Goal: Task Accomplishment & Management: Complete application form

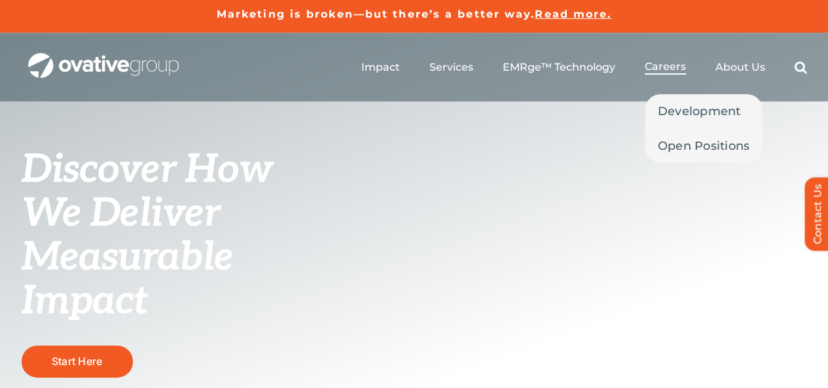
click at [671, 62] on span "Careers" at bounding box center [665, 66] width 41 height 13
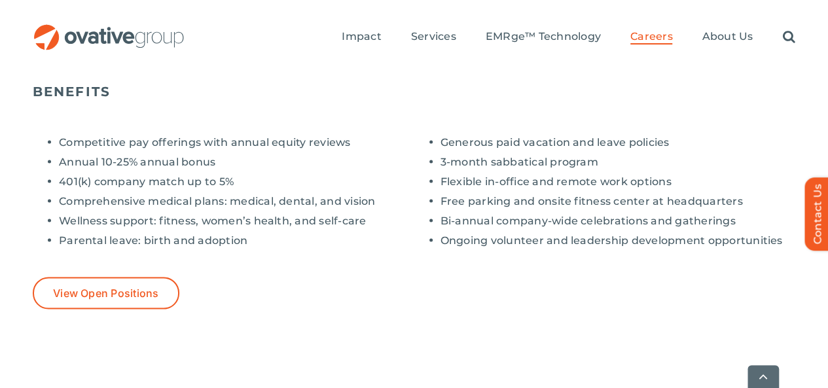
scroll to position [1151, 0]
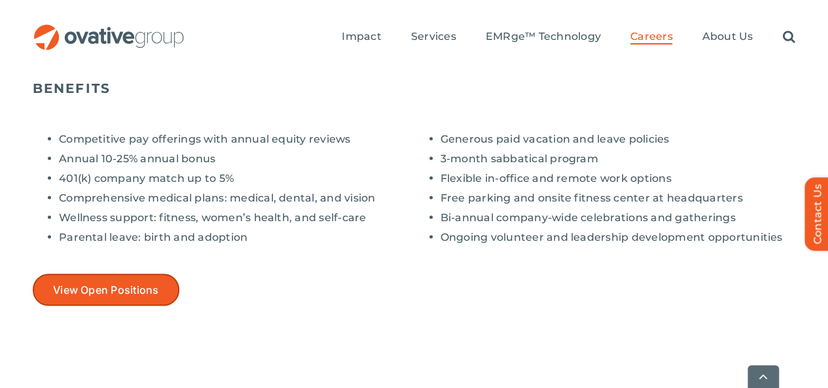
click at [117, 274] on link "View Open Positions" at bounding box center [106, 290] width 147 height 32
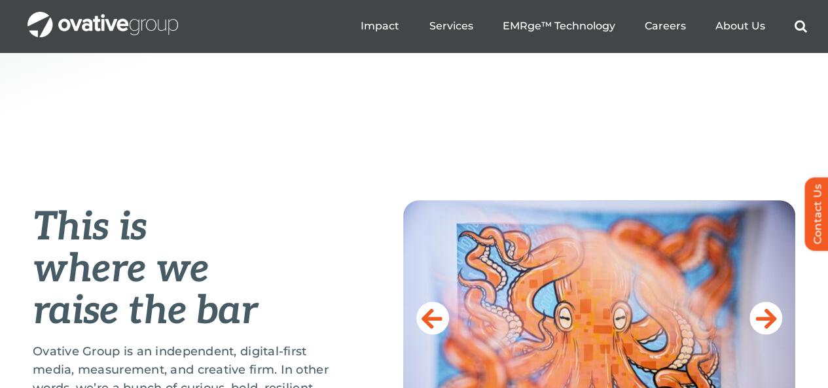
scroll to position [425, 0]
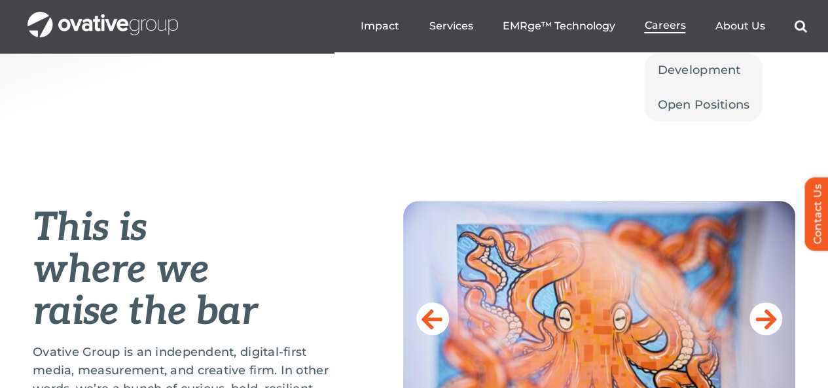
click at [672, 26] on span "Careers" at bounding box center [664, 25] width 41 height 13
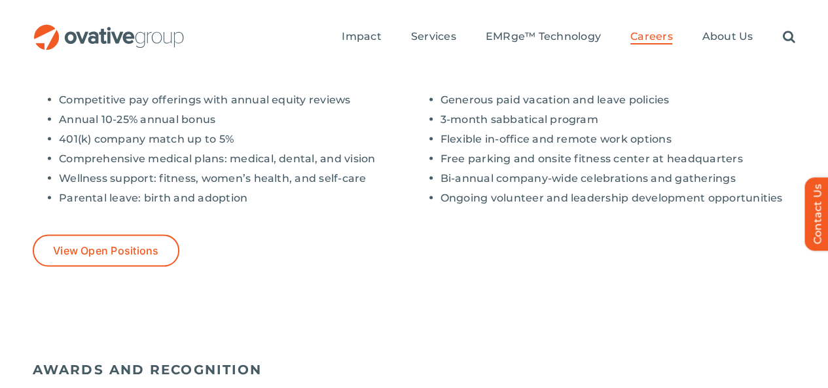
scroll to position [1189, 0]
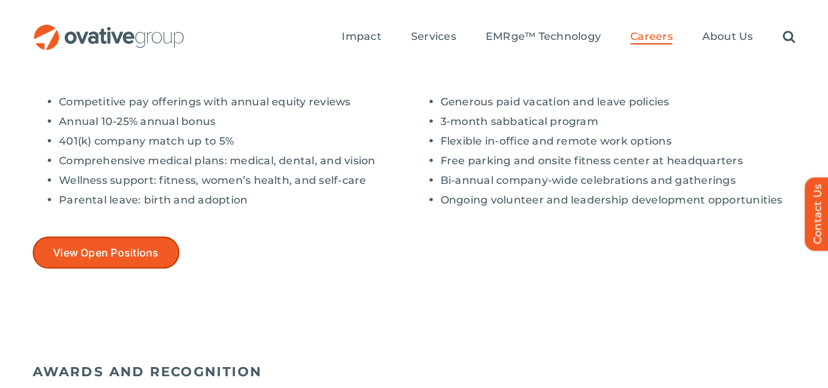
click at [115, 246] on span "View Open Positions" at bounding box center [106, 252] width 106 height 12
